Goal: Task Accomplishment & Management: Manage account settings

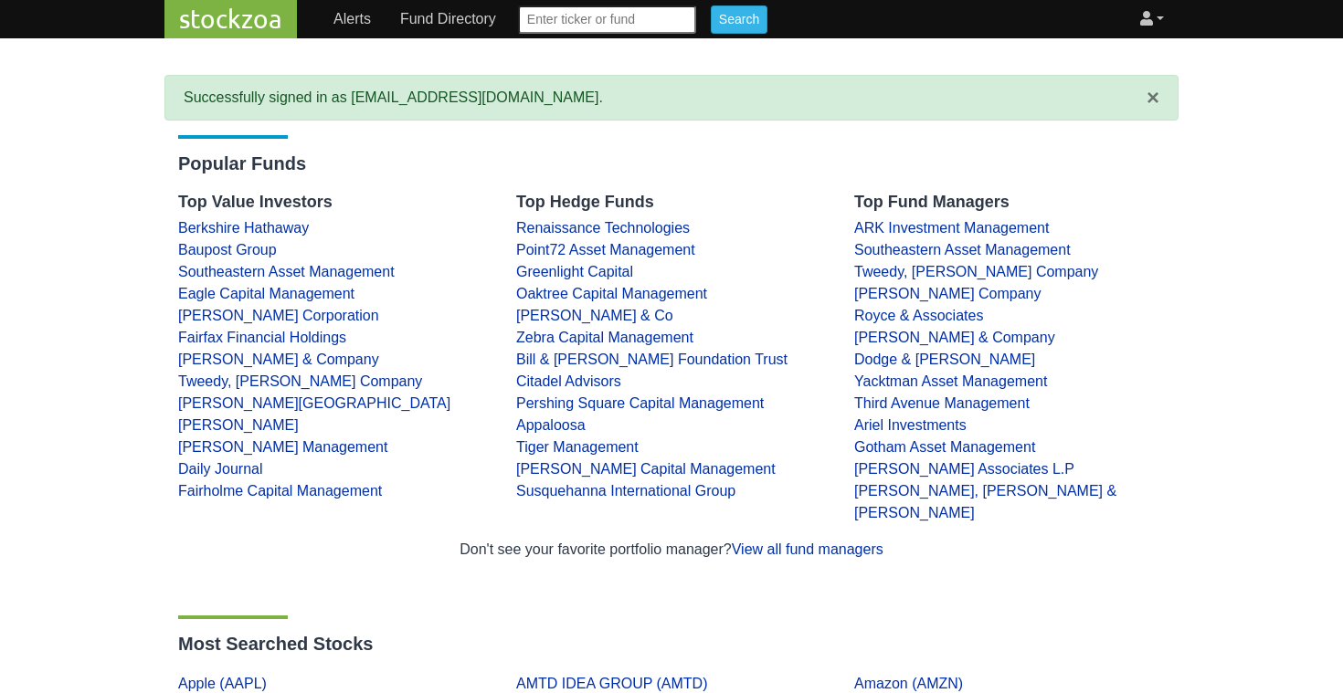
click at [1154, 19] on link at bounding box center [1151, 19] width 38 height 37
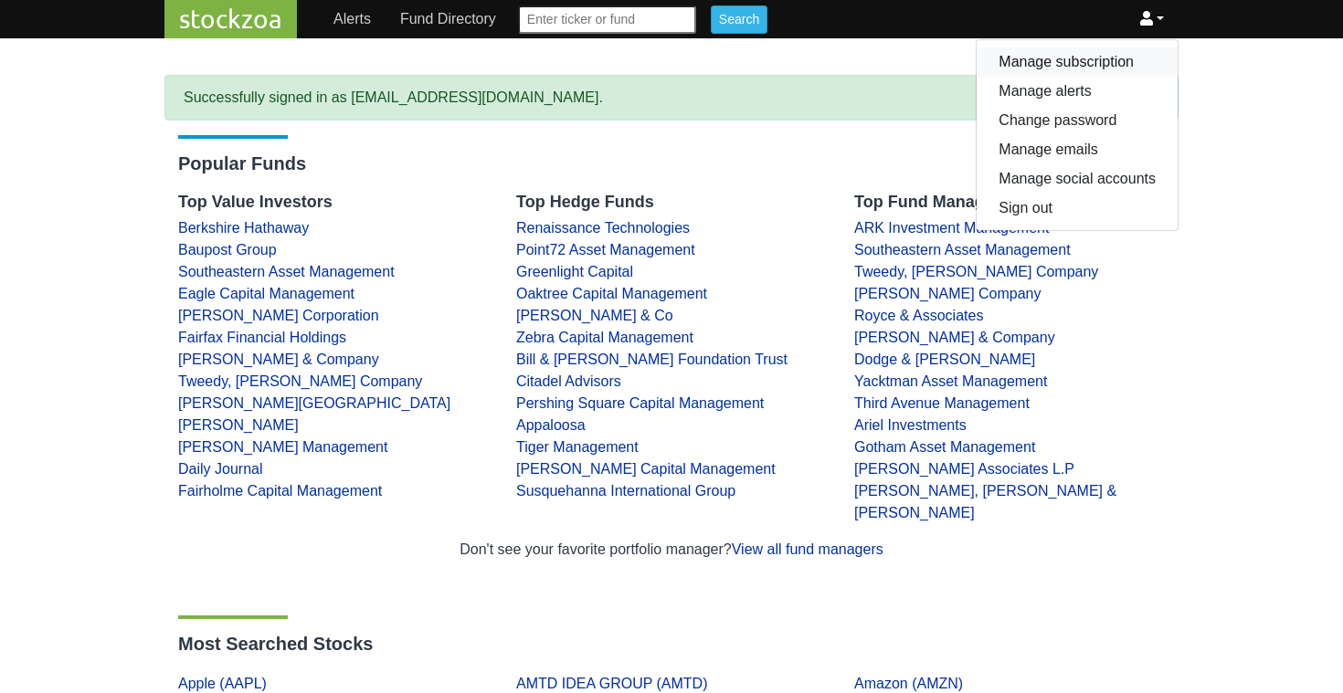
click at [1079, 61] on link "Manage subscription" at bounding box center [1076, 61] width 201 height 29
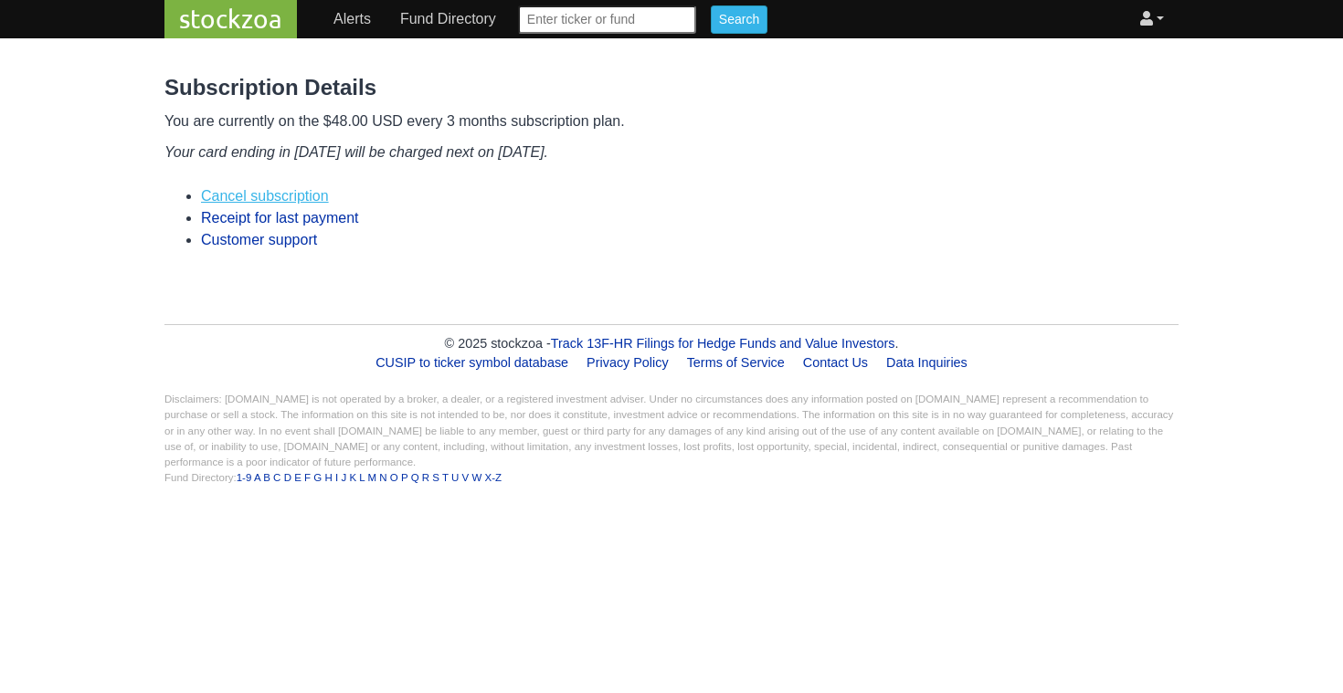
click at [272, 196] on link "Cancel subscription" at bounding box center [265, 196] width 128 height 16
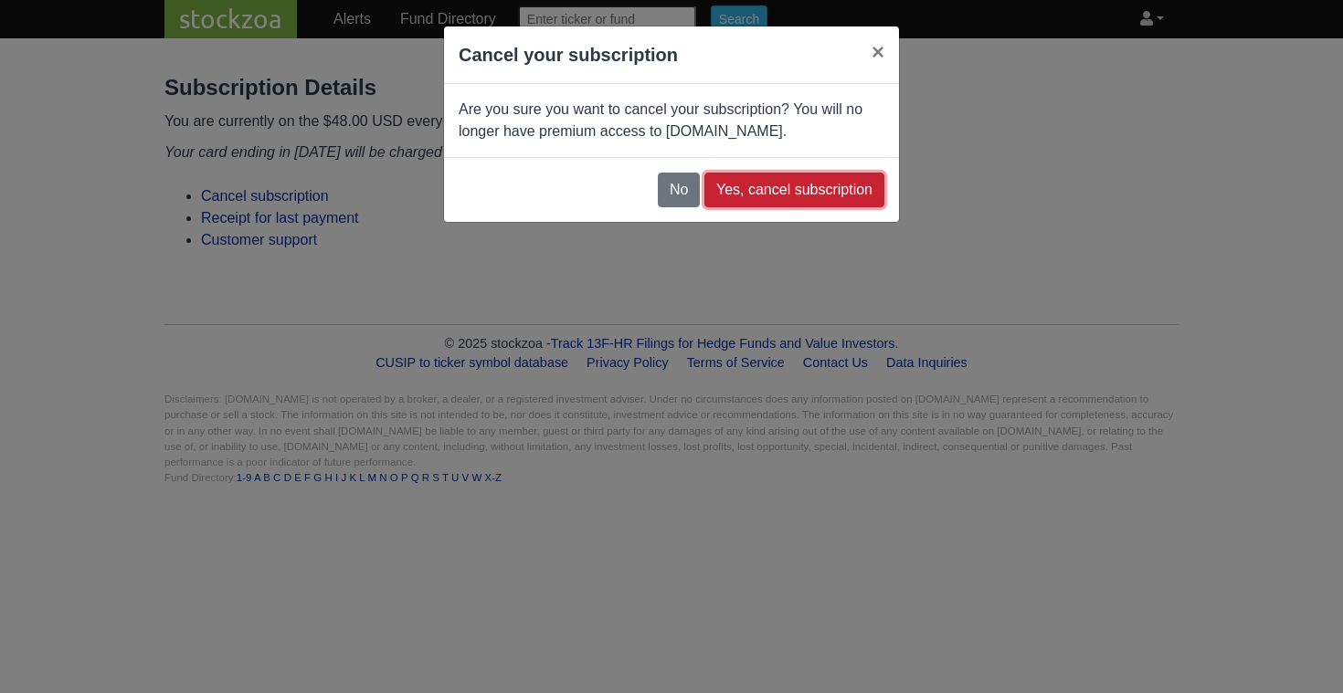
click at [792, 182] on button "Yes, cancel subscription" at bounding box center [794, 190] width 180 height 35
